Goal: Transaction & Acquisition: Purchase product/service

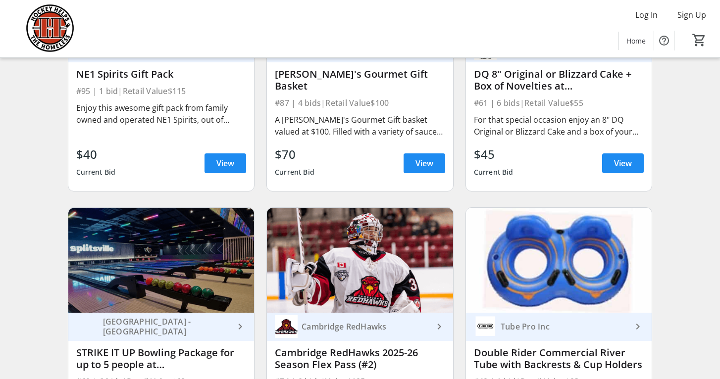
scroll to position [5828, 0]
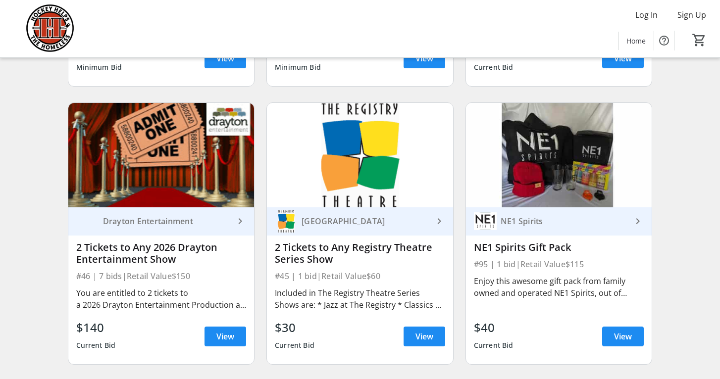
scroll to position [5347, 0]
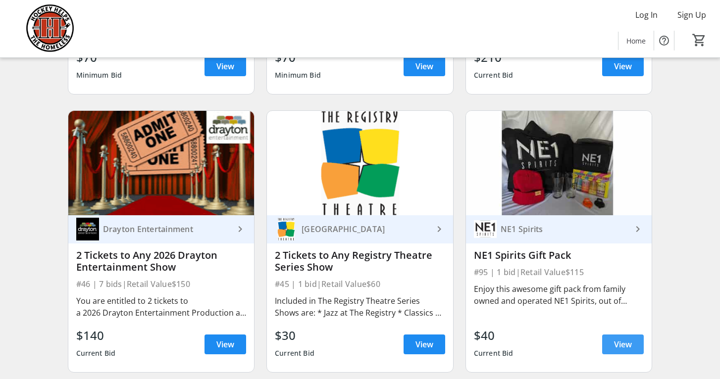
click at [617, 343] on span "View" at bounding box center [623, 345] width 18 height 12
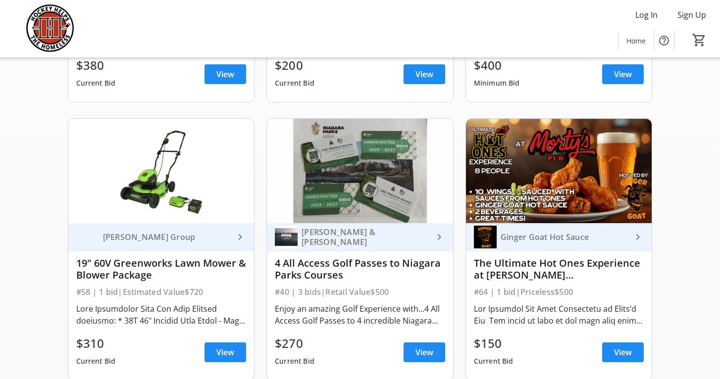
scroll to position [620, 0]
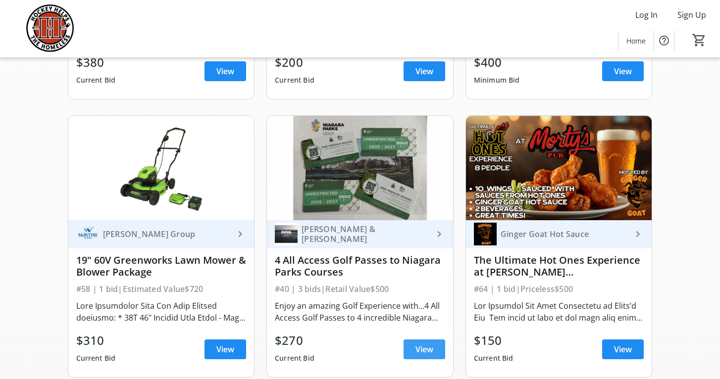
click at [418, 349] on span "View" at bounding box center [425, 350] width 18 height 12
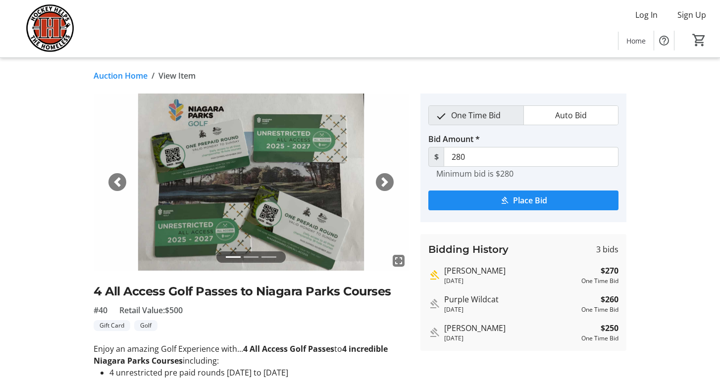
click at [384, 179] on span "button" at bounding box center [385, 182] width 10 height 10
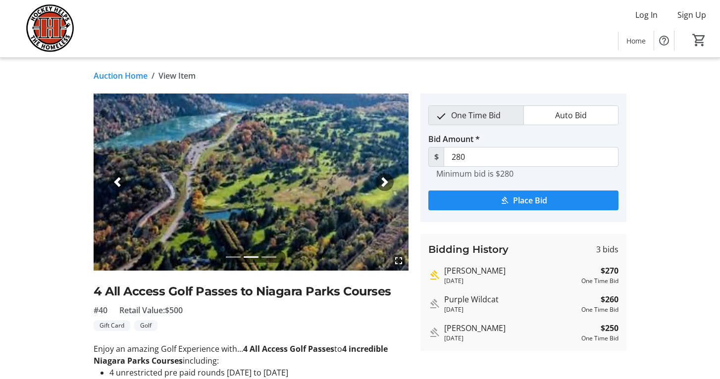
click at [382, 183] on span "button" at bounding box center [385, 182] width 10 height 10
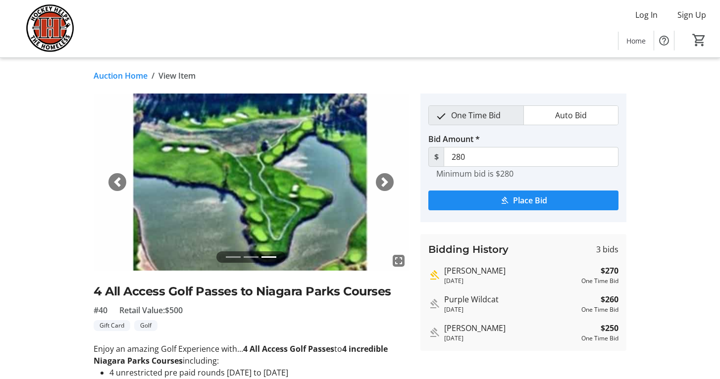
click at [118, 185] on span "button" at bounding box center [117, 182] width 10 height 10
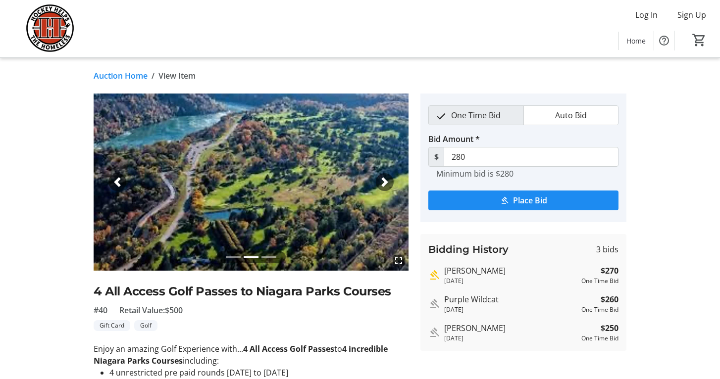
click at [118, 184] on span "button" at bounding box center [117, 182] width 10 height 10
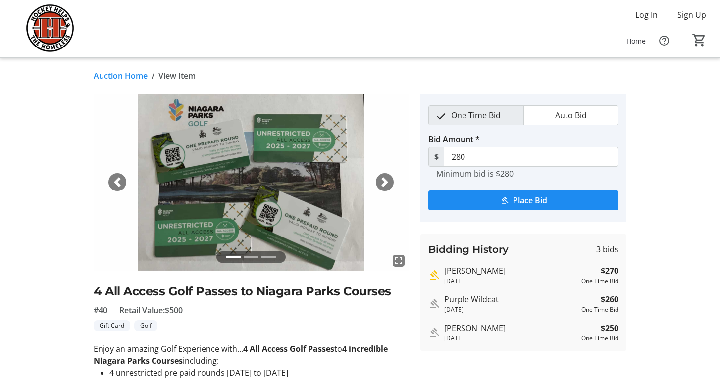
click at [124, 74] on link "Auction Home" at bounding box center [121, 76] width 54 height 12
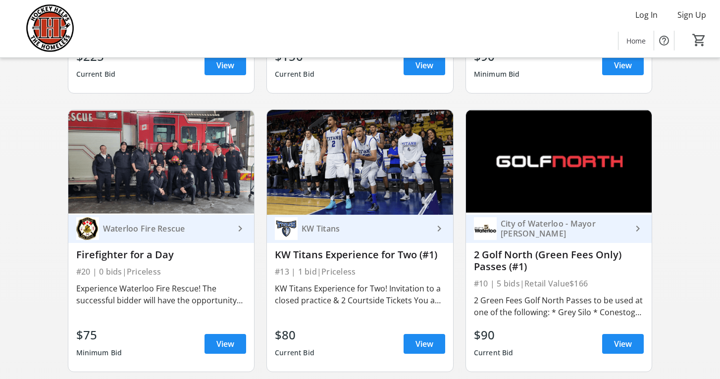
scroll to position [1462, 0]
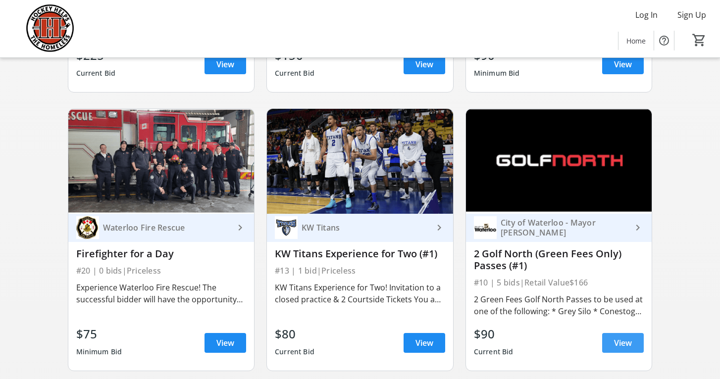
click at [616, 341] on span "View" at bounding box center [623, 343] width 18 height 12
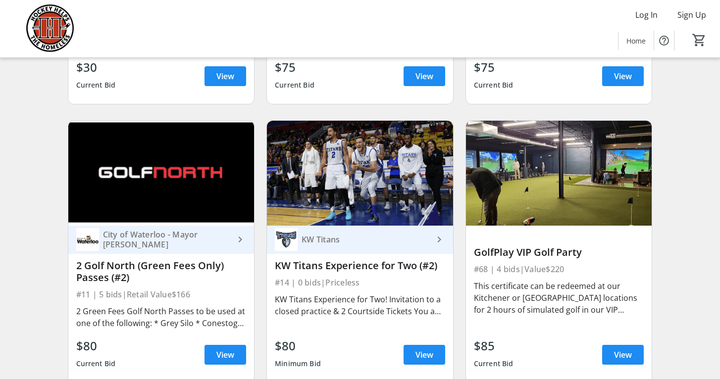
scroll to position [2286, 0]
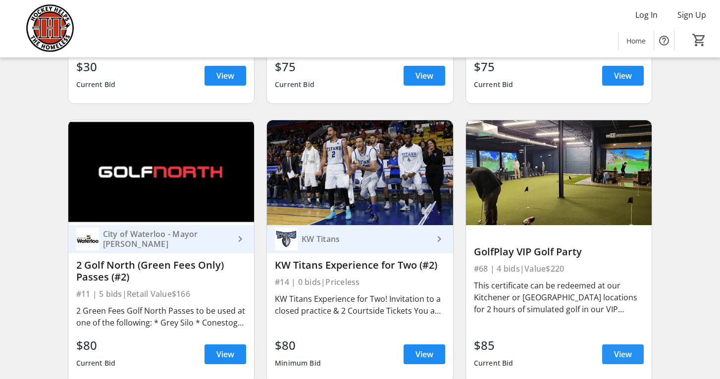
click at [619, 353] on span "View" at bounding box center [623, 355] width 18 height 12
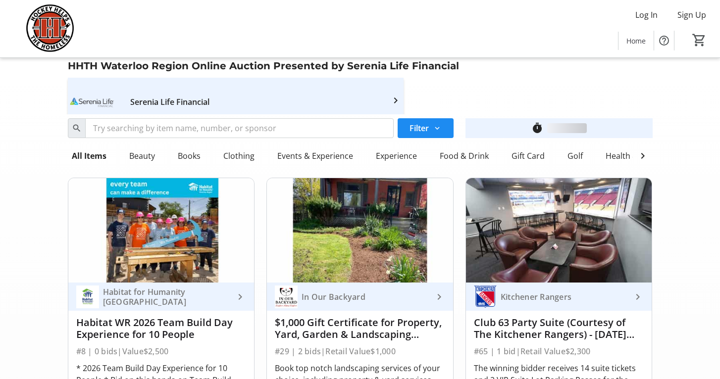
scroll to position [2286, 0]
